Goal: Navigation & Orientation: Find specific page/section

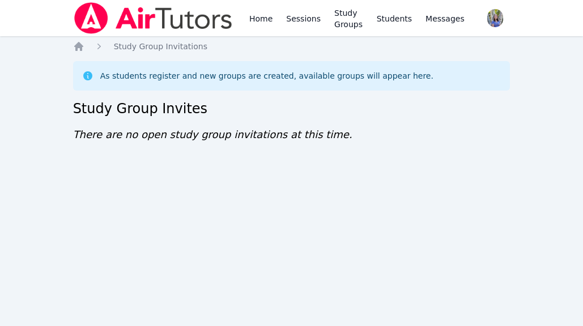
click at [164, 287] on div "Home Sessions Study Groups Students Messages Open user menu Tracie Hymer Open m…" at bounding box center [291, 163] width 583 height 326
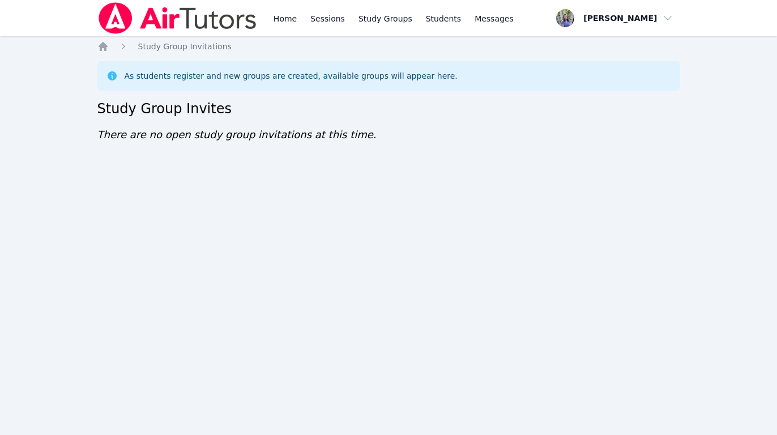
drag, startPoint x: 0, startPoint y: 0, endPoint x: 370, endPoint y: 244, distance: 443.4
click at [370, 244] on div "Home Sessions Study Groups Students Messages Open user menu Tracie Hymer Open m…" at bounding box center [388, 217] width 777 height 435
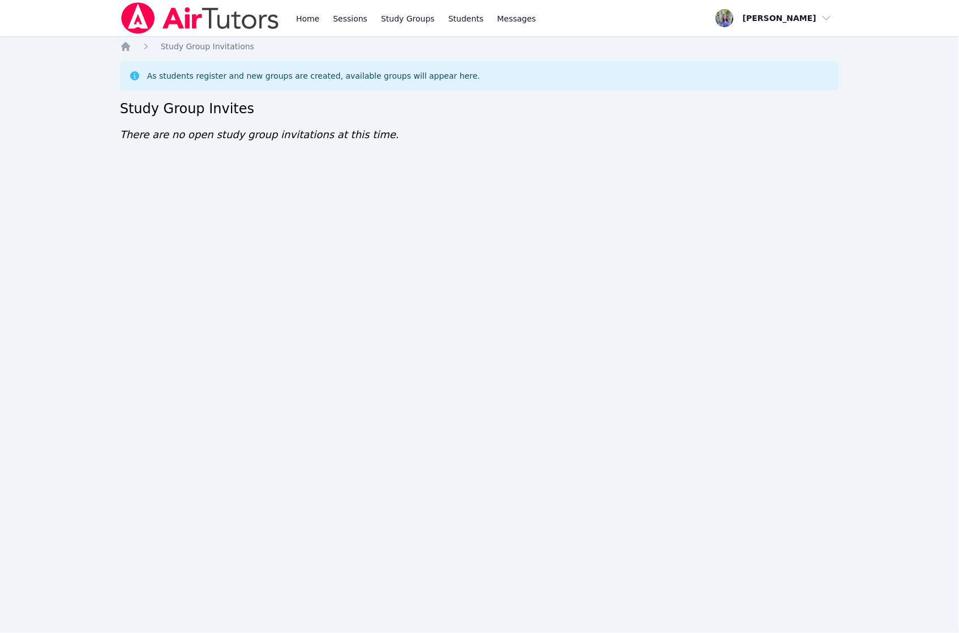
click at [865, 590] on div "Home Sessions Study Groups Students Messages Open user menu Tracie Hymer Open m…" at bounding box center [479, 316] width 959 height 633
